Goal: Task Accomplishment & Management: Use online tool/utility

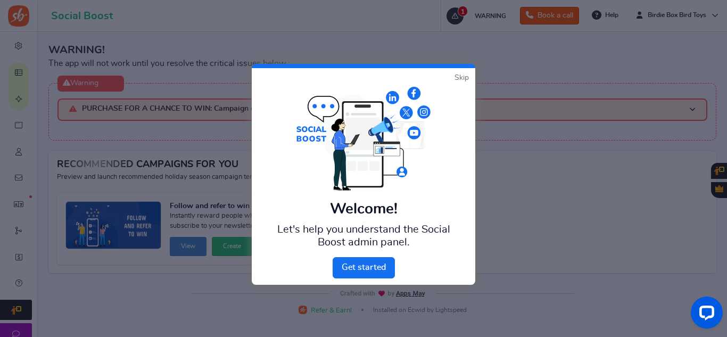
click at [462, 77] on link "Skip" at bounding box center [461, 77] width 14 height 11
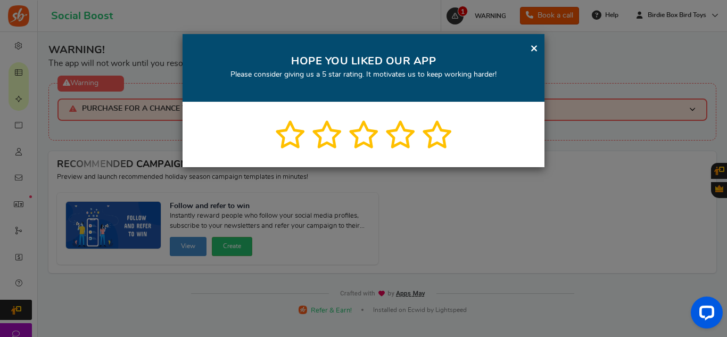
click at [534, 48] on link "×" at bounding box center [534, 48] width 8 height 13
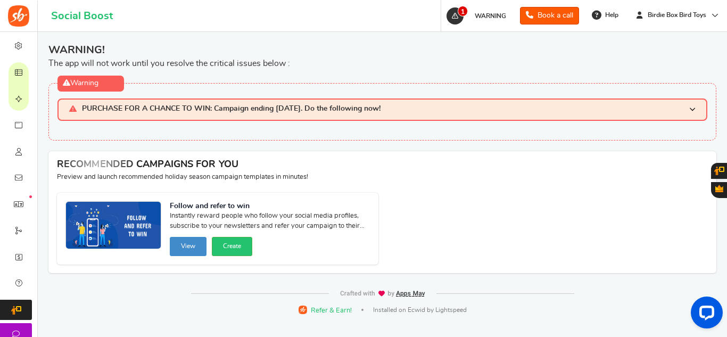
click at [695, 111] on h3 "PURCHASE FOR A CHANCE TO WIN: Campaign ending [DATE]. Do the following now!" at bounding box center [382, 109] width 650 height 22
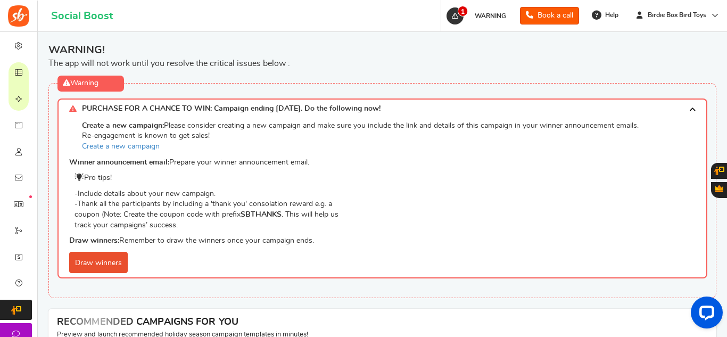
click at [700, 57] on div "WARNING! The app will not work until you resolve the critical issues below :" at bounding box center [382, 56] width 668 height 27
click at [667, 241] on p "Draw winners: Remember to draw the winners once your campaign ends." at bounding box center [385, 241] width 632 height 11
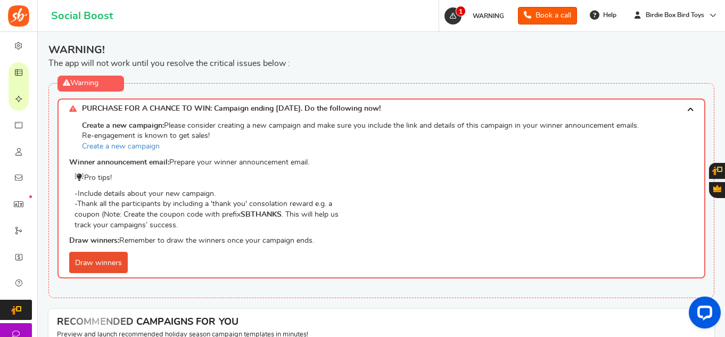
scroll to position [21, 0]
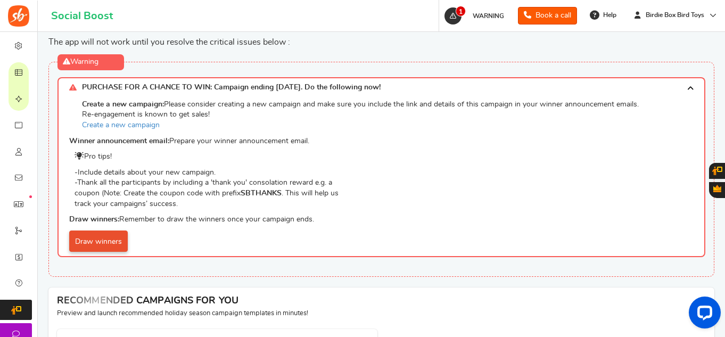
click at [124, 237] on link "Draw winners" at bounding box center [98, 240] width 59 height 21
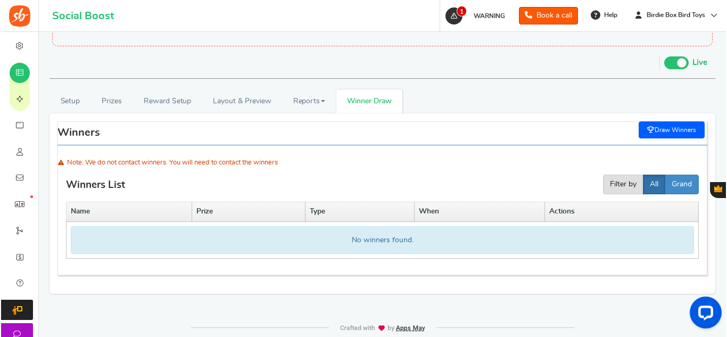
scroll to position [53, 0]
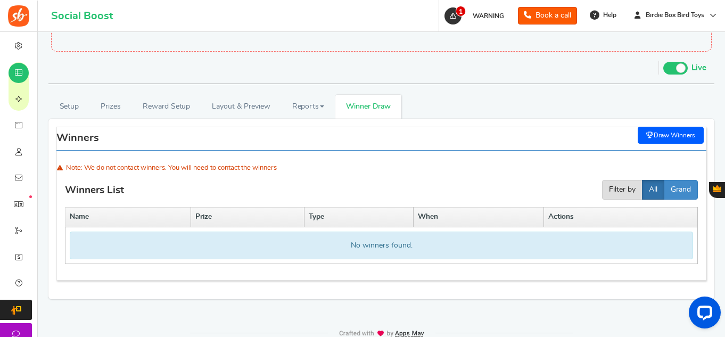
click at [654, 136] on link "Draw Winners" at bounding box center [670, 135] width 66 height 17
select select "random"
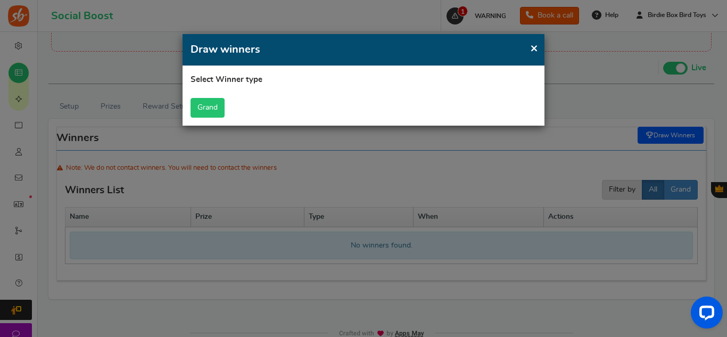
click at [195, 110] on button "Grand" at bounding box center [207, 108] width 34 height 20
select select "all"
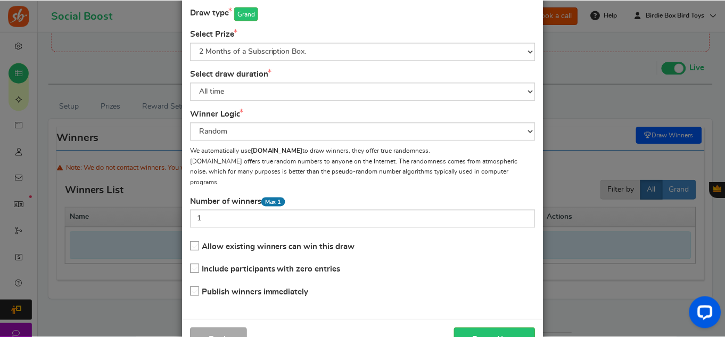
scroll to position [94, 0]
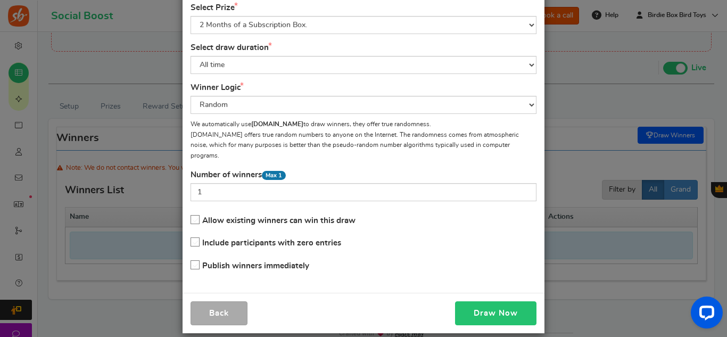
click at [517, 308] on button "Draw Now" at bounding box center [495, 313] width 81 height 24
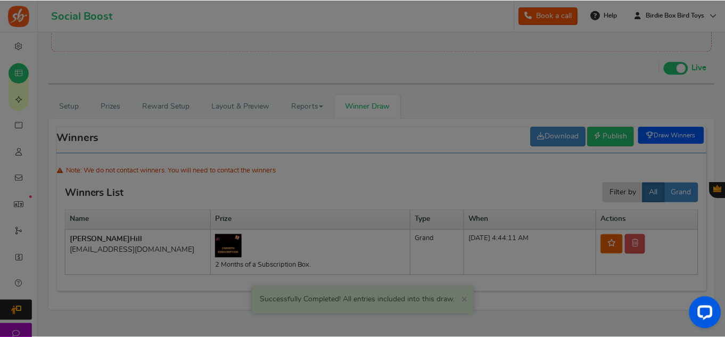
scroll to position [76, 0]
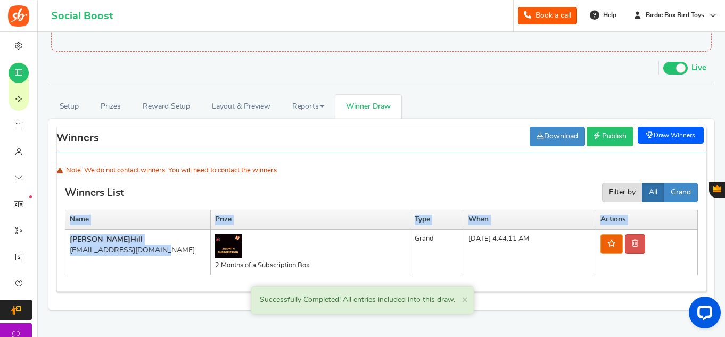
drag, startPoint x: 154, startPoint y: 251, endPoint x: 63, endPoint y: 247, distance: 91.6
click at [63, 247] on div "Winners List Filter by All Daily Weekly Monthly Grand Name Prize Type When Acti…" at bounding box center [381, 209] width 650 height 165
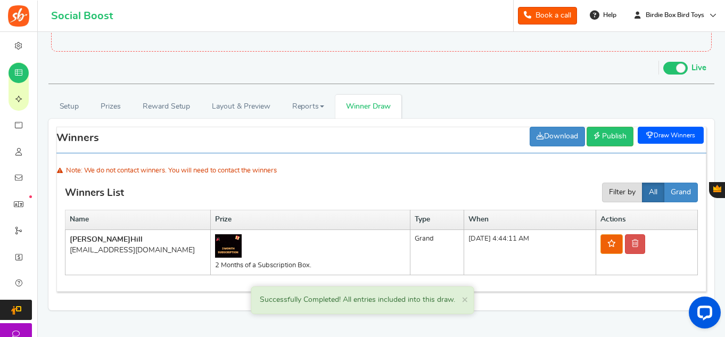
click at [338, 183] on div "Winners List Filter by All Daily Weekly Monthly Grand" at bounding box center [381, 170] width 633 height 77
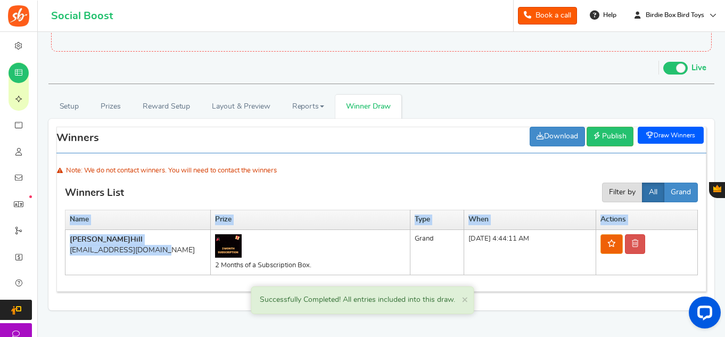
drag, startPoint x: 163, startPoint y: 250, endPoint x: 60, endPoint y: 256, distance: 103.4
click at [60, 256] on div "Winners List Filter by All Daily Weekly Monthly Grand Name Prize Type When Acti…" at bounding box center [381, 209] width 650 height 165
click at [55, 279] on div "Winners init winnerctrl Download Publish Unpublish Draw Winners Successfully Co…" at bounding box center [381, 215] width 666 height 176
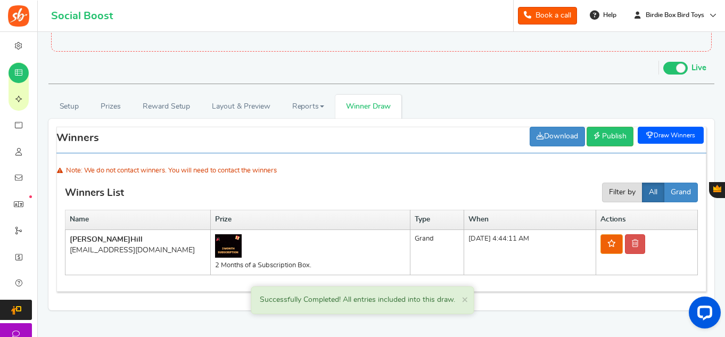
click at [674, 68] on span at bounding box center [675, 68] width 24 height 13
click at [663, 68] on input "Live Paused" at bounding box center [663, 66] width 0 height 7
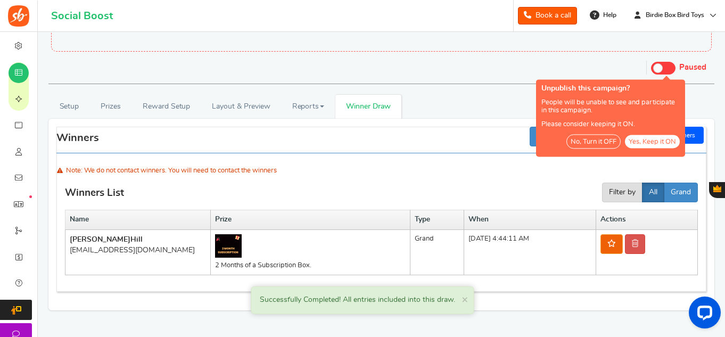
click at [583, 144] on button "No, Turn it OFF" at bounding box center [593, 141] width 54 height 14
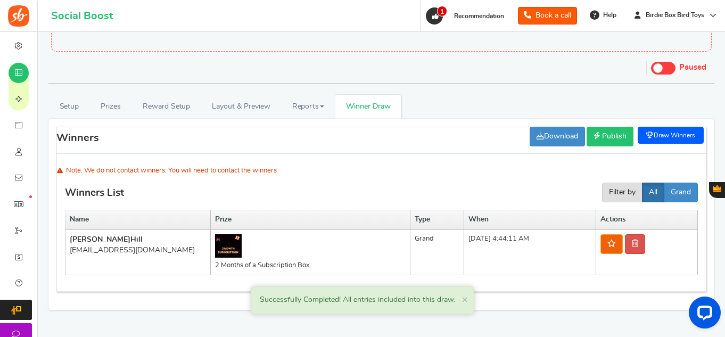
click at [653, 70] on span at bounding box center [658, 68] width 10 height 10
click at [651, 70] on input "Live Paused" at bounding box center [651, 66] width 0 height 7
click at [620, 248] on link at bounding box center [611, 244] width 22 height 20
